Goal: Task Accomplishment & Management: Manage account settings

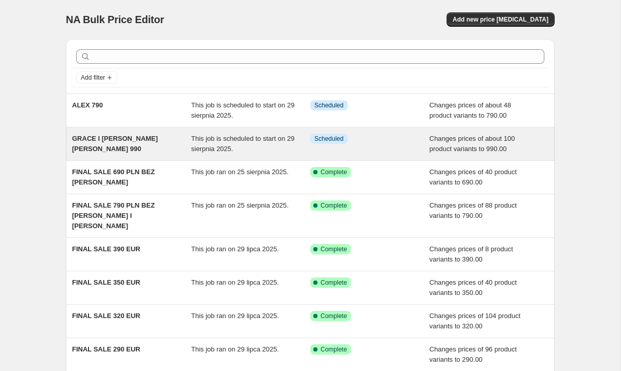
click at [368, 140] on div "Info Scheduled" at bounding box center [362, 139] width 104 height 10
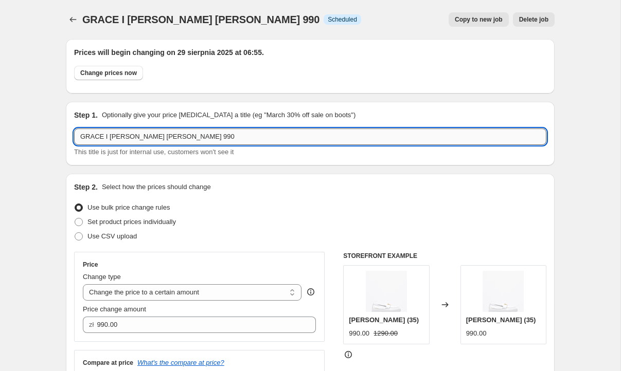
click at [197, 140] on input "GRACE I [PERSON_NAME] [PERSON_NAME] 990" at bounding box center [310, 137] width 472 height 16
drag, startPoint x: 184, startPoint y: 136, endPoint x: 161, endPoint y: 133, distance: 22.8
click at [161, 133] on input "GRACE I [PERSON_NAME] [PERSON_NAME] 990" at bounding box center [310, 137] width 472 height 16
type input "GRACE I [PERSON_NAME] [PERSON_NAME] 290 EUR"
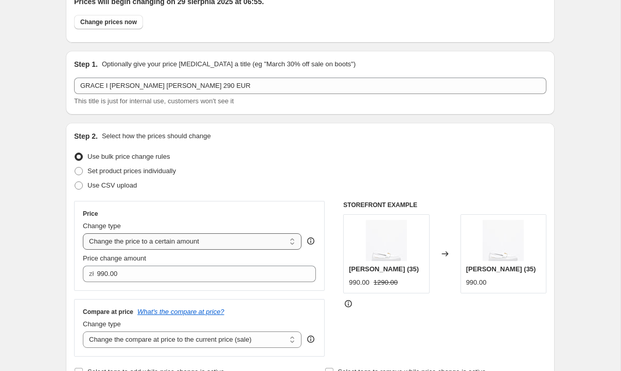
scroll to position [50, 0]
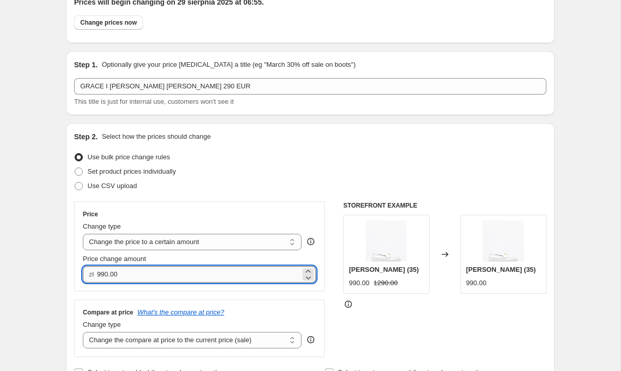
drag, startPoint x: 130, startPoint y: 270, endPoint x: 99, endPoint y: 271, distance: 30.9
click at [99, 271] on input "990.00" at bounding box center [198, 274] width 203 height 16
click at [312, 279] on icon at bounding box center [308, 277] width 10 height 10
drag, startPoint x: 131, startPoint y: 275, endPoint x: 71, endPoint y: 274, distance: 60.2
click at [71, 274] on div "Step 2. Select how the prices should change Use bulk price change rules Set pro…" at bounding box center [310, 255] width 488 height 265
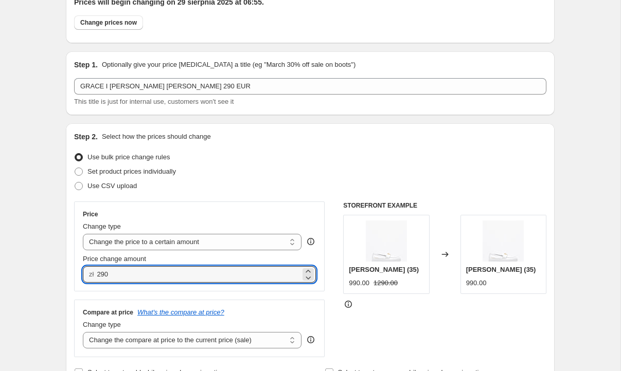
type input "290.00"
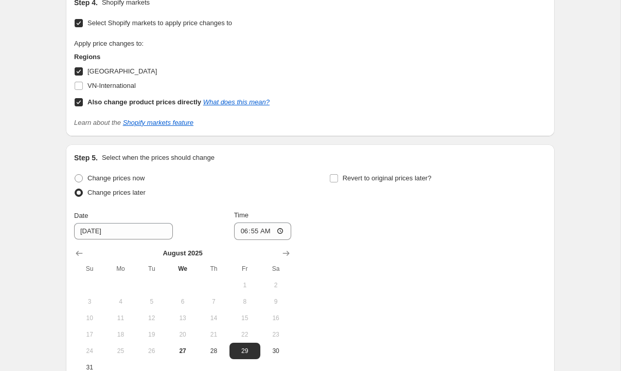
scroll to position [891, 0]
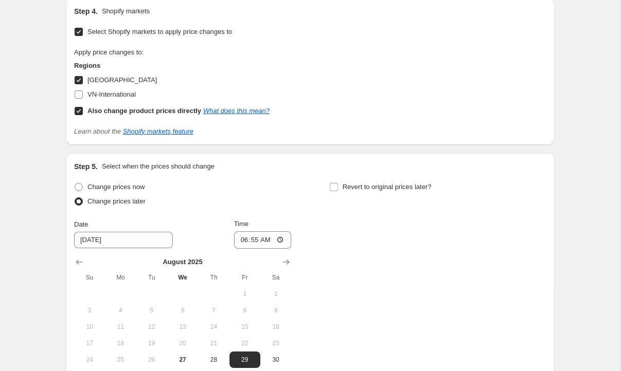
click at [81, 93] on input "VN-International" at bounding box center [79, 94] width 8 height 8
checkbox input "true"
click at [76, 80] on input "[GEOGRAPHIC_DATA]" at bounding box center [79, 80] width 8 height 8
checkbox input "false"
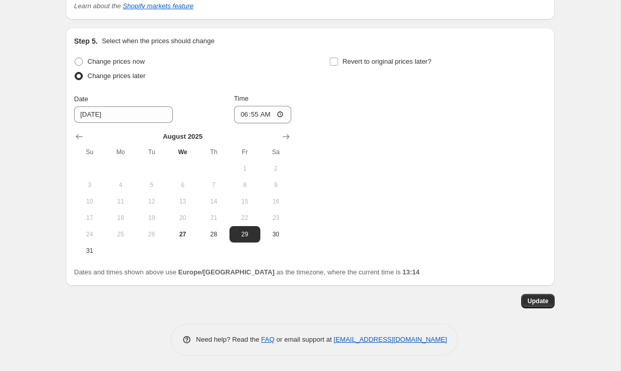
scroll to position [1018, 0]
click at [534, 305] on span "Update" at bounding box center [537, 301] width 21 height 8
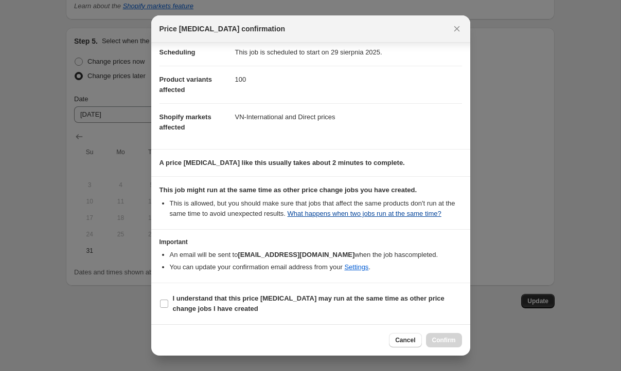
scroll to position [97, 0]
click at [162, 302] on input "I understand that this price [MEDICAL_DATA] may run at the same time as other p…" at bounding box center [164, 304] width 8 height 8
checkbox input "true"
click at [449, 339] on span "Confirm" at bounding box center [444, 340] width 24 height 8
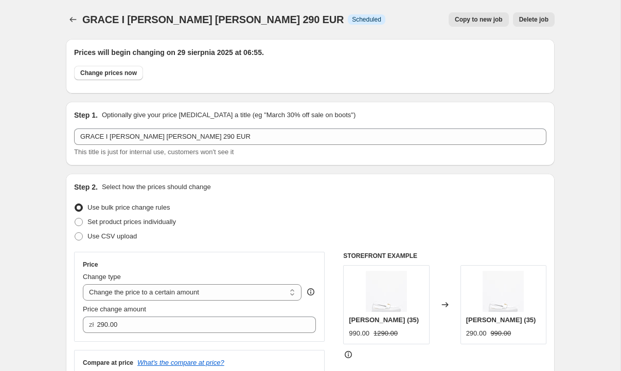
scroll to position [0, 0]
click at [78, 19] on icon "Price change jobs" at bounding box center [73, 19] width 10 height 10
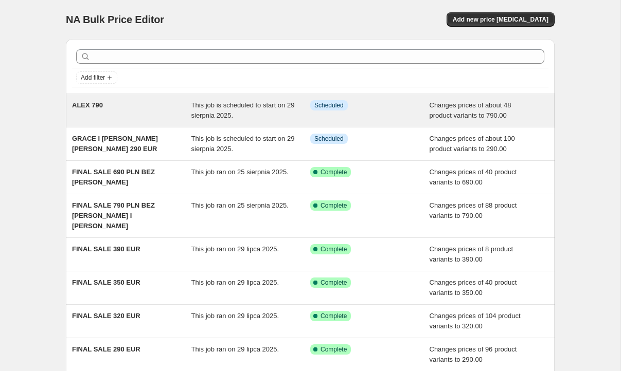
click at [138, 107] on div "ALEX 790" at bounding box center [131, 110] width 119 height 21
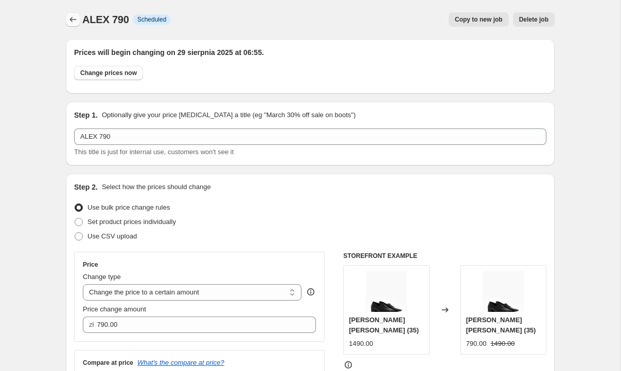
click at [69, 23] on icon "Price change jobs" at bounding box center [73, 19] width 10 height 10
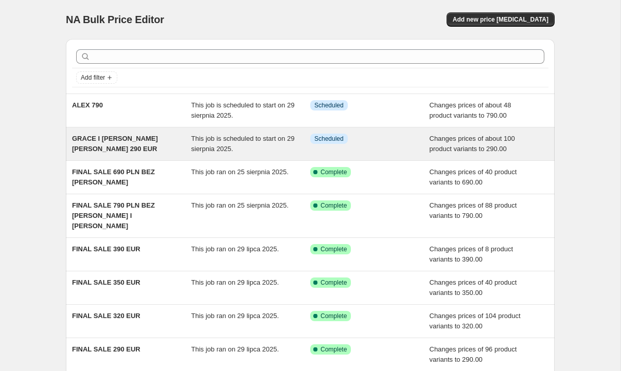
click at [191, 149] on span "This job is scheduled to start on 29 sierpnia 2025." at bounding box center [242, 144] width 103 height 18
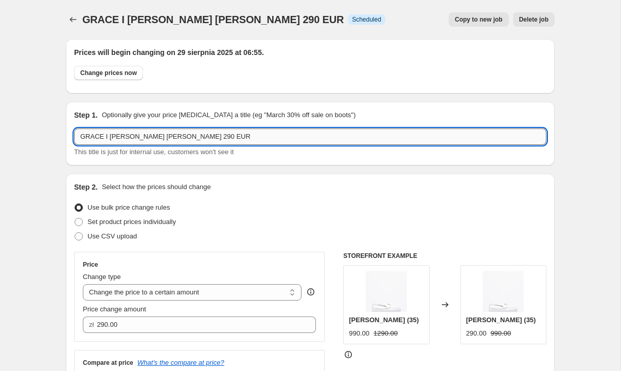
drag, startPoint x: 195, startPoint y: 139, endPoint x: 161, endPoint y: 136, distance: 34.1
click at [161, 136] on input "GRACE I [PERSON_NAME] [PERSON_NAME] 290 EUR" at bounding box center [310, 137] width 472 height 16
type input "GRACE I [PERSON_NAME] [PERSON_NAME] 990"
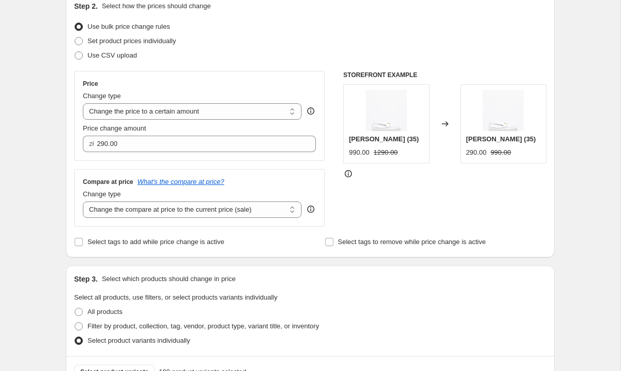
scroll to position [204, 0]
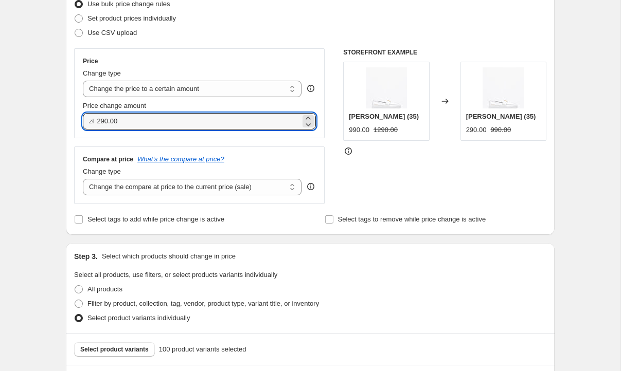
drag, startPoint x: 125, startPoint y: 124, endPoint x: 83, endPoint y: 122, distance: 42.2
click at [83, 122] on div "zł 290.00" at bounding box center [199, 121] width 233 height 16
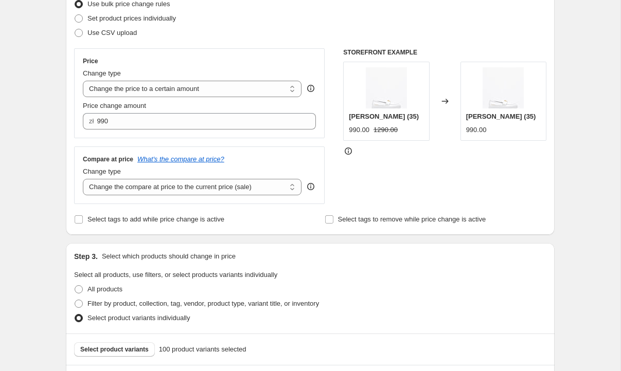
type input "990.00"
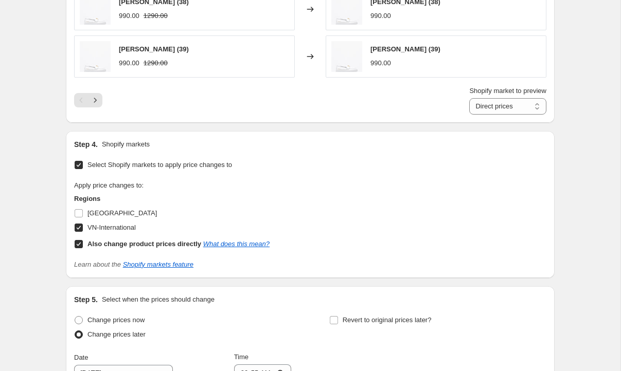
scroll to position [777, 0]
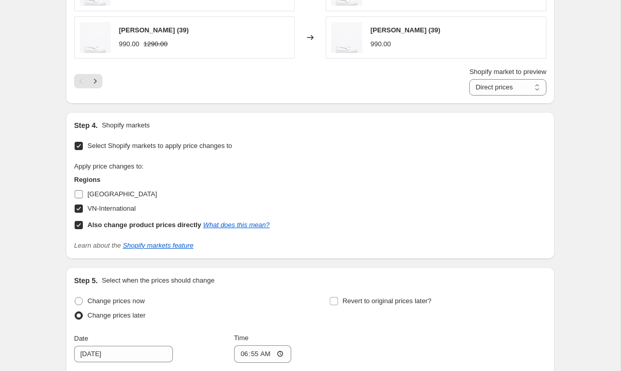
click at [80, 198] on span at bounding box center [78, 194] width 9 height 9
click at [80, 198] on input "[GEOGRAPHIC_DATA]" at bounding box center [79, 194] width 8 height 8
checkbox input "true"
click at [79, 210] on input "VN-International" at bounding box center [79, 209] width 8 height 8
checkbox input "false"
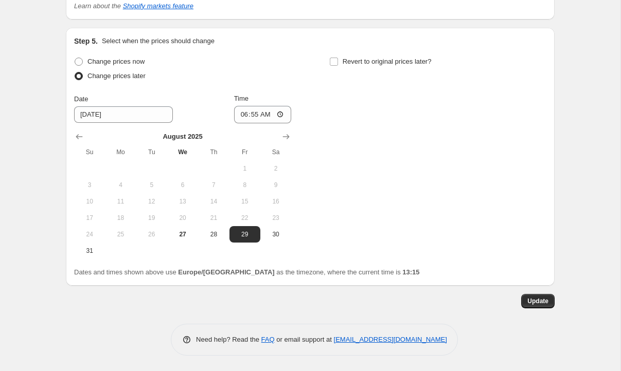
scroll to position [1018, 0]
click at [529, 302] on span "Update" at bounding box center [537, 301] width 21 height 8
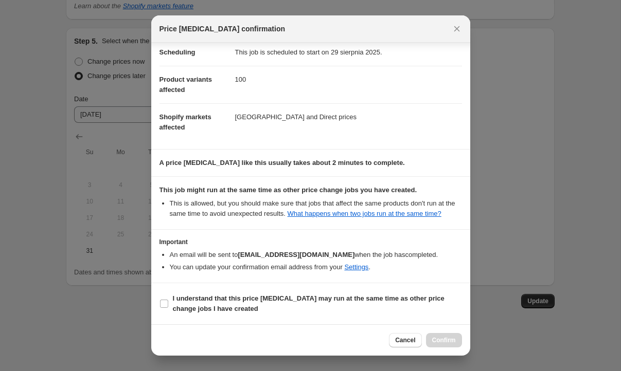
scroll to position [97, 0]
click at [164, 304] on input "I understand that this price [MEDICAL_DATA] may run at the same time as other p…" at bounding box center [164, 304] width 8 height 8
checkbox input "true"
click at [433, 344] on button "Confirm" at bounding box center [444, 340] width 36 height 14
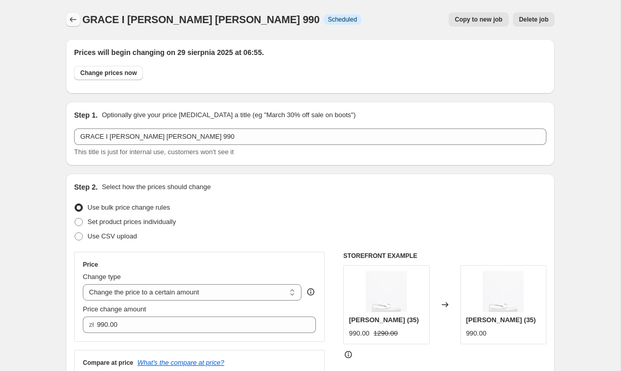
scroll to position [0, 0]
click at [471, 18] on span "Copy to new job" at bounding box center [478, 19] width 48 height 8
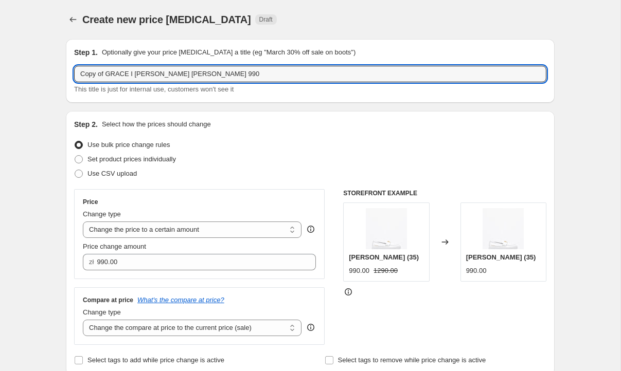
drag, startPoint x: 107, startPoint y: 74, endPoint x: 61, endPoint y: 68, distance: 47.1
click at [162, 75] on input "GRACE I [PERSON_NAME] [PERSON_NAME] 990" at bounding box center [310, 74] width 472 height 16
type input "GRACE I [PERSON_NAME] [PERSON_NAME] 290 EUR"
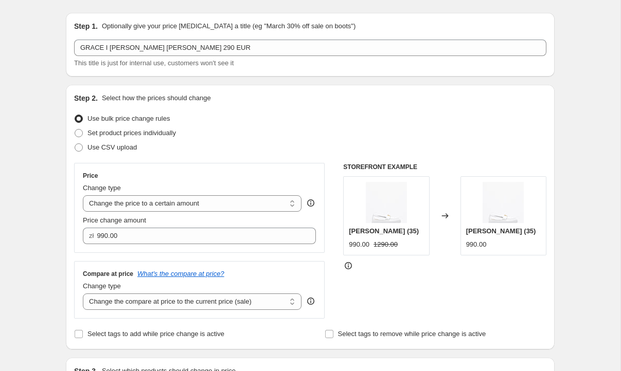
scroll to position [25, 0]
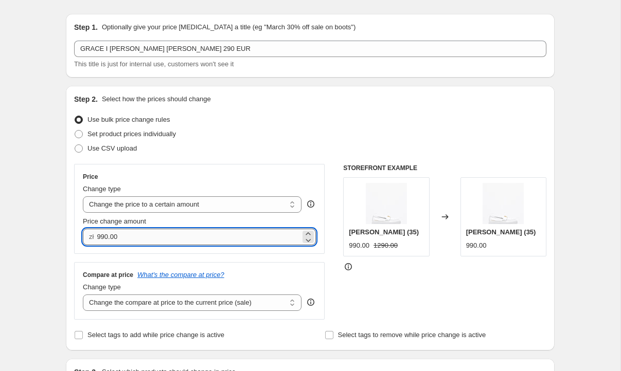
click at [101, 236] on input "990.00" at bounding box center [198, 237] width 203 height 16
type input "290.00"
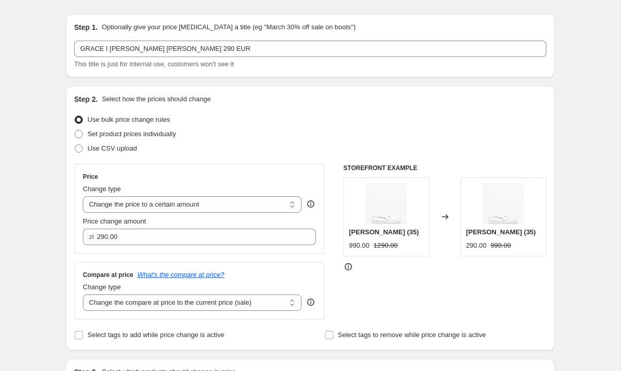
click at [80, 193] on div "Price Change type Change the price to a certain amount Change the price by a ce…" at bounding box center [199, 209] width 250 height 90
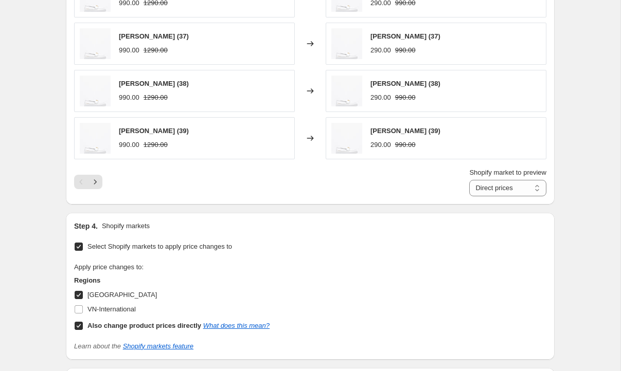
scroll to position [747, 0]
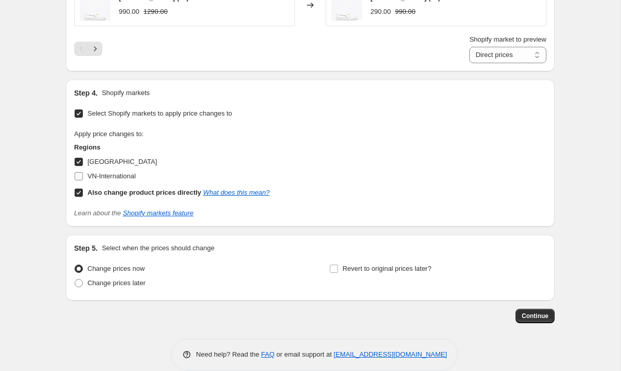
click at [78, 178] on input "VN-International" at bounding box center [79, 176] width 8 height 8
checkbox input "true"
click at [78, 159] on input "[GEOGRAPHIC_DATA]" at bounding box center [79, 162] width 8 height 8
checkbox input "false"
click at [77, 283] on span at bounding box center [79, 283] width 8 height 8
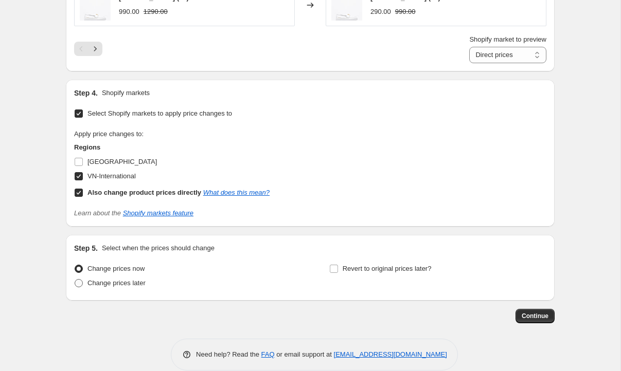
click at [75, 280] on input "Change prices later" at bounding box center [75, 279] width 1 height 1
radio input "true"
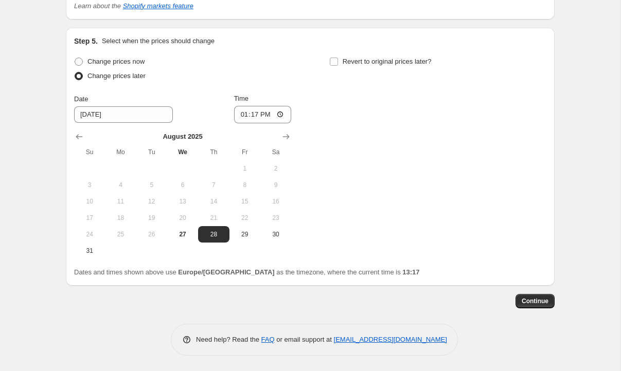
scroll to position [955, 0]
click at [238, 239] on button "29" at bounding box center [244, 234] width 31 height 16
type input "[DATE]"
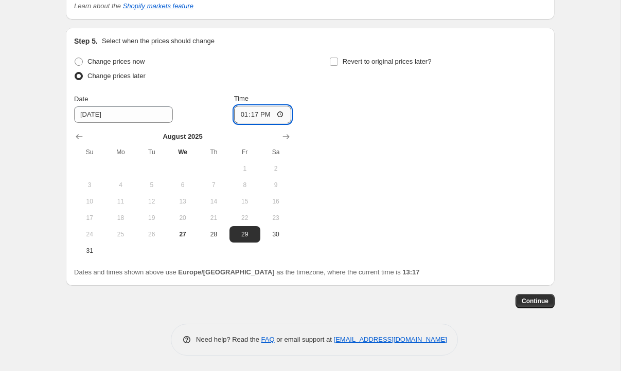
click at [267, 111] on input "13:17" at bounding box center [263, 114] width 58 height 17
type input "06:55"
click at [437, 163] on div "Change prices now Change prices later Date [DATE] Time 06:55 [DATE] Su Mo Tu We…" at bounding box center [310, 156] width 472 height 205
click at [538, 304] on span "Continue" at bounding box center [534, 301] width 27 height 8
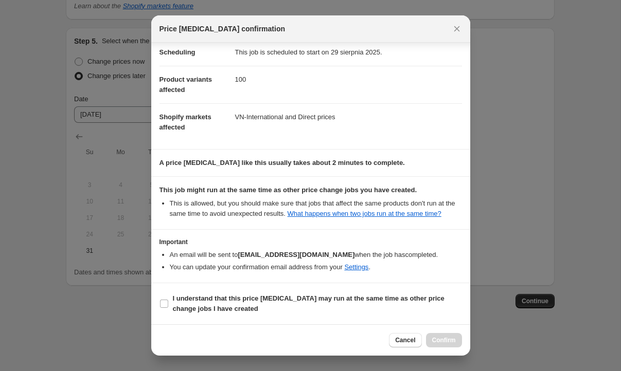
scroll to position [97, 0]
click at [161, 305] on input "I understand that this price [MEDICAL_DATA] may run at the same time as other p…" at bounding box center [164, 304] width 8 height 8
checkbox input "true"
click at [449, 341] on span "Confirm" at bounding box center [444, 340] width 24 height 8
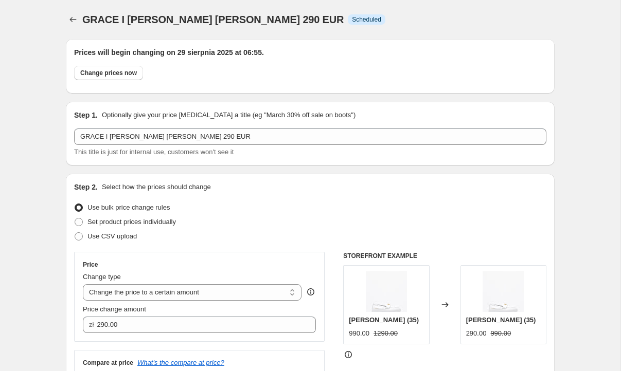
scroll to position [955, 0]
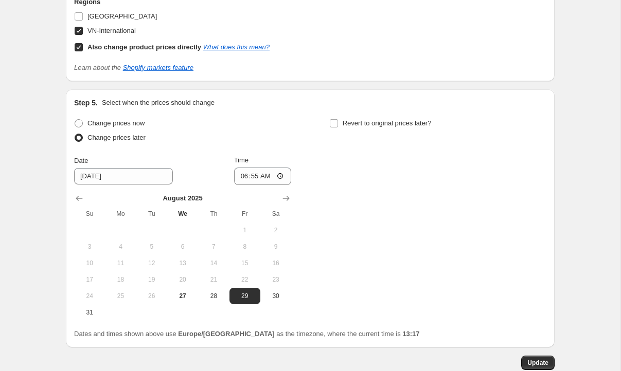
click at [466, 235] on div "Change prices now Change prices later Date [DATE] Time 06:55 [DATE] Su Mo Tu We…" at bounding box center [310, 218] width 472 height 205
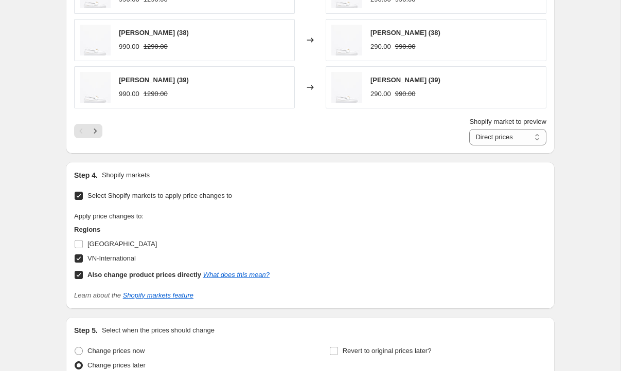
scroll to position [752, 0]
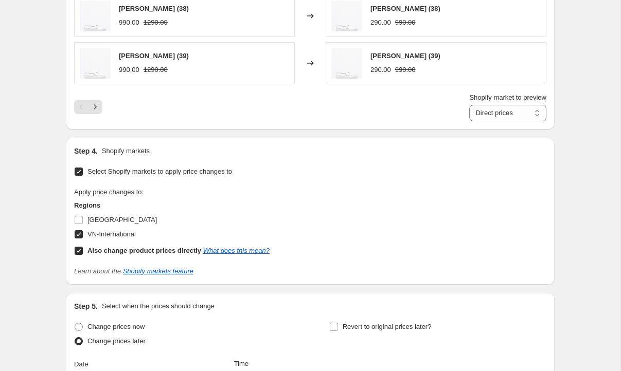
click at [80, 252] on input "Also change product prices directly What does this mean?" at bounding box center [79, 251] width 8 height 8
checkbox input "false"
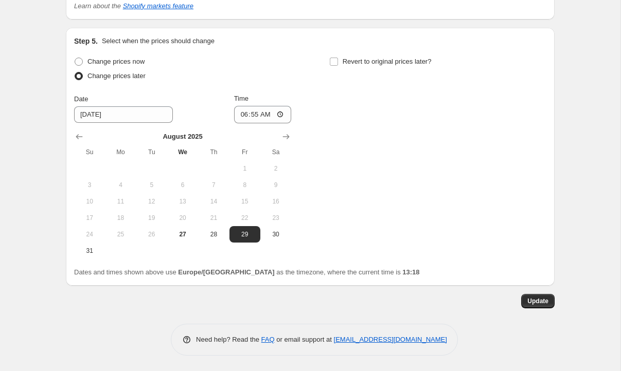
scroll to position [1004, 0]
click at [549, 303] on button "Update" at bounding box center [537, 301] width 33 height 14
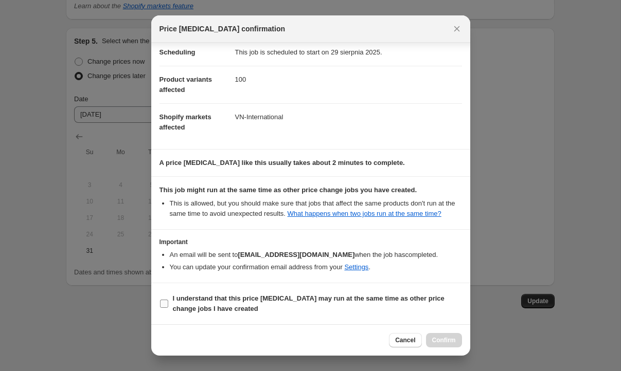
scroll to position [97, 0]
click at [166, 303] on input "I understand that this price [MEDICAL_DATA] may run at the same time as other p…" at bounding box center [164, 304] width 8 height 8
checkbox input "true"
click at [441, 338] on span "Confirm" at bounding box center [444, 340] width 24 height 8
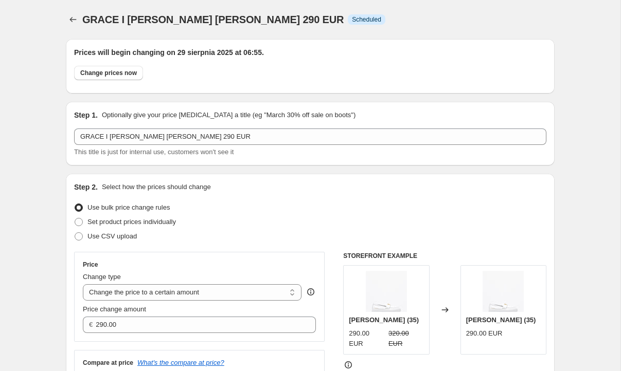
scroll to position [1004, 0]
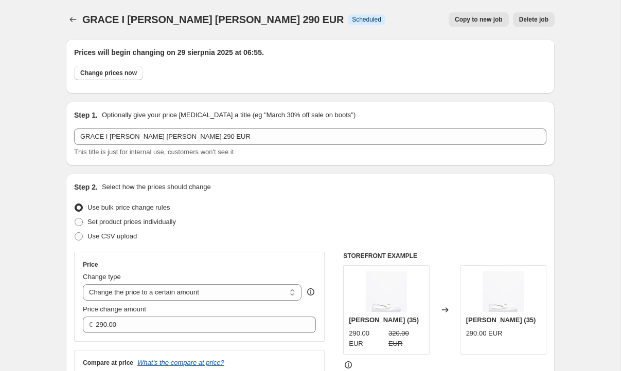
scroll to position [0, 0]
click at [71, 24] on icon "Price change jobs" at bounding box center [73, 19] width 10 height 10
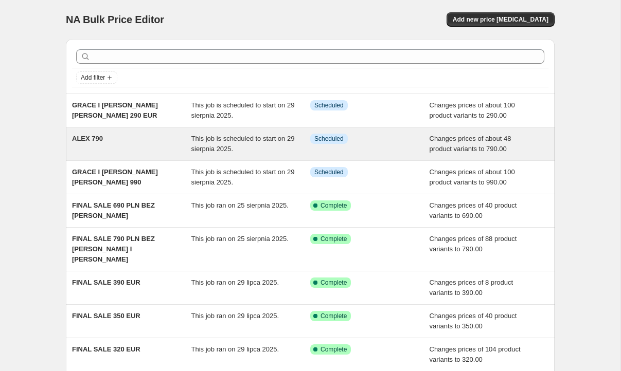
click at [120, 138] on div "ALEX 790" at bounding box center [131, 144] width 119 height 21
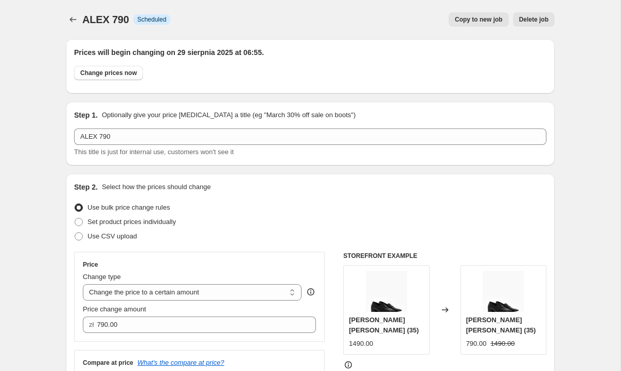
click at [476, 19] on span "Copy to new job" at bounding box center [478, 19] width 48 height 8
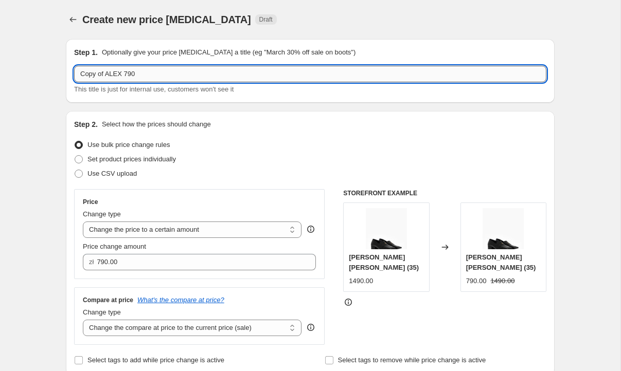
click at [118, 75] on input "Copy of ALEX 790" at bounding box center [310, 74] width 472 height 16
click at [109, 73] on input "Copy of ALEX 790" at bounding box center [310, 74] width 472 height 16
drag, startPoint x: 106, startPoint y: 74, endPoint x: 65, endPoint y: 77, distance: 41.3
click at [115, 72] on input "ALEX 790" at bounding box center [310, 74] width 472 height 16
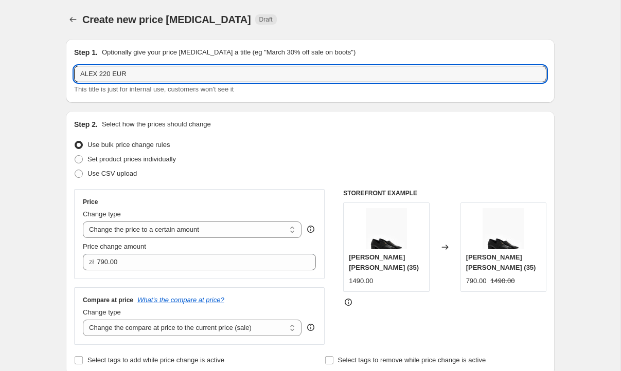
type input "ALEX 220 EUR"
